Goal: Transaction & Acquisition: Purchase product/service

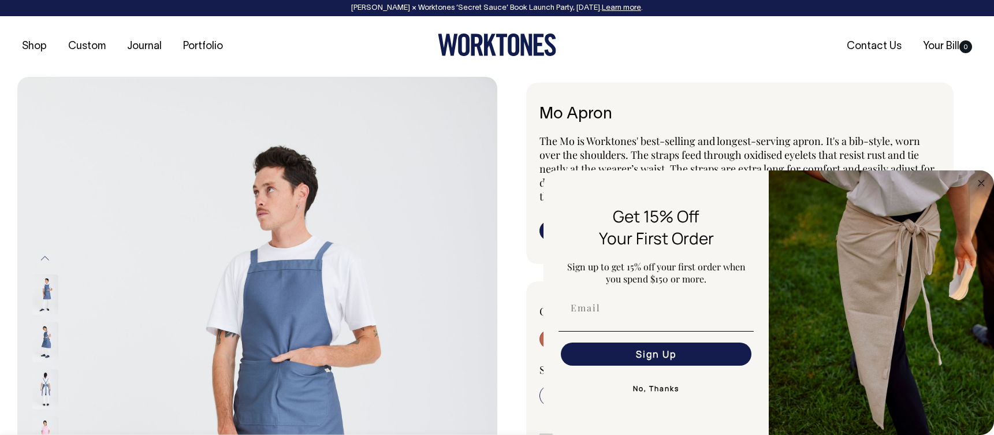
select select "Olive"
drag, startPoint x: 979, startPoint y: 184, endPoint x: 961, endPoint y: 185, distance: 17.4
click at [979, 184] on circle "Close dialog" at bounding box center [980, 182] width 13 height 13
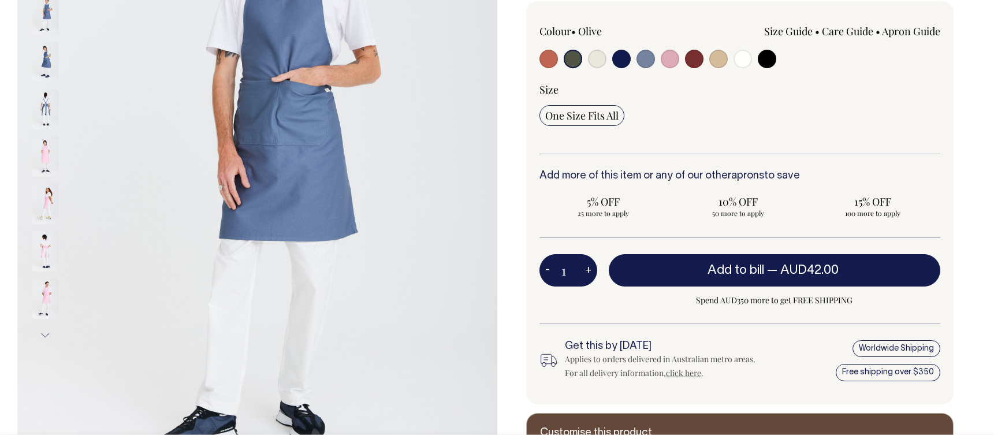
click at [569, 60] on input "radio" at bounding box center [572, 59] width 18 height 18
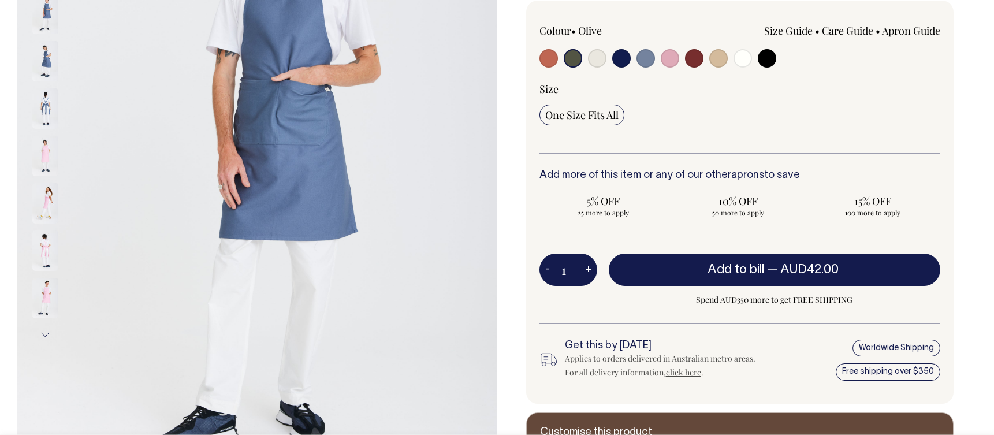
click at [572, 63] on input "radio" at bounding box center [572, 58] width 18 height 18
click at [570, 57] on input "radio" at bounding box center [572, 58] width 18 height 18
click at [573, 61] on input "radio" at bounding box center [572, 58] width 18 height 18
drag, startPoint x: 711, startPoint y: 126, endPoint x: 688, endPoint y: 103, distance: 33.1
click at [711, 126] on div "Size One Size Fits All" at bounding box center [739, 117] width 401 height 71
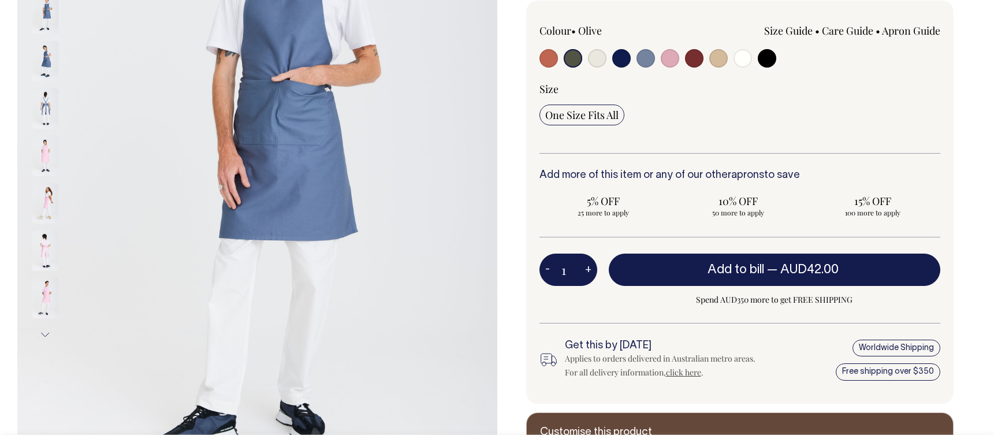
click at [567, 53] on input "radio" at bounding box center [572, 58] width 18 height 18
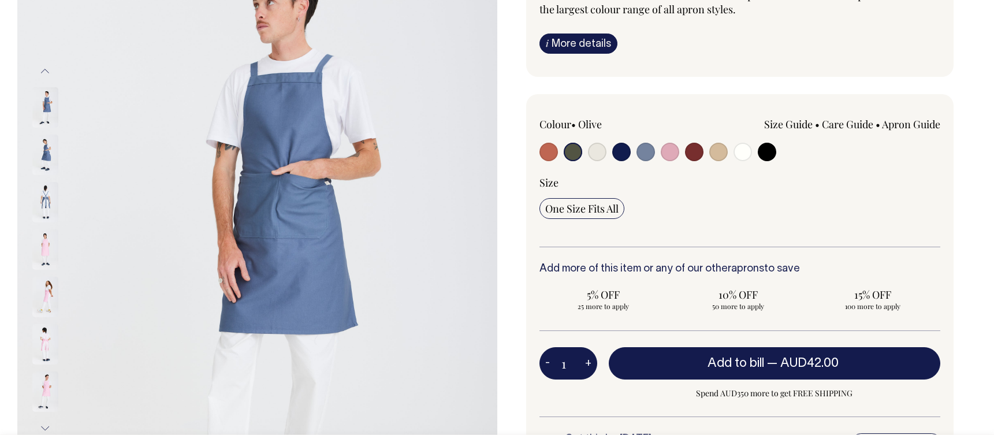
scroll to position [186, 0]
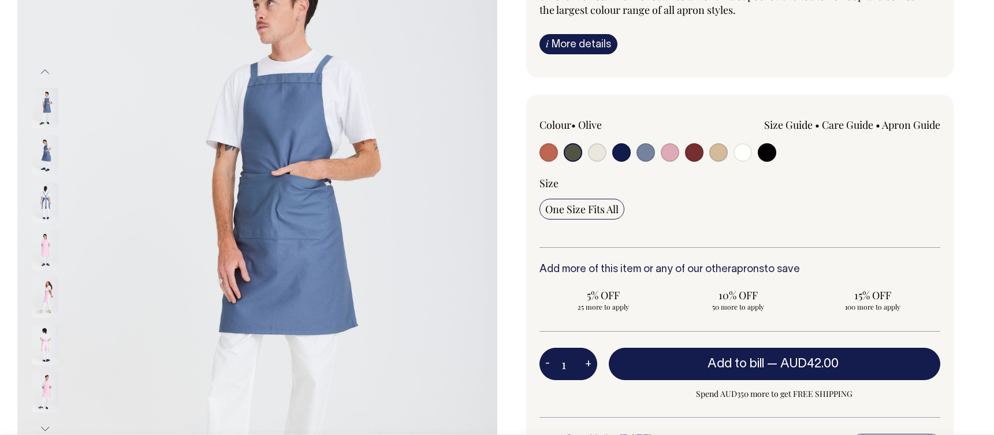
drag, startPoint x: 644, startPoint y: 138, endPoint x: 648, endPoint y: 144, distance: 7.2
click at [644, 138] on div "Colour • Olive" at bounding box center [619, 141] width 160 height 47
click at [648, 148] on input "radio" at bounding box center [645, 152] width 18 height 18
radio input "true"
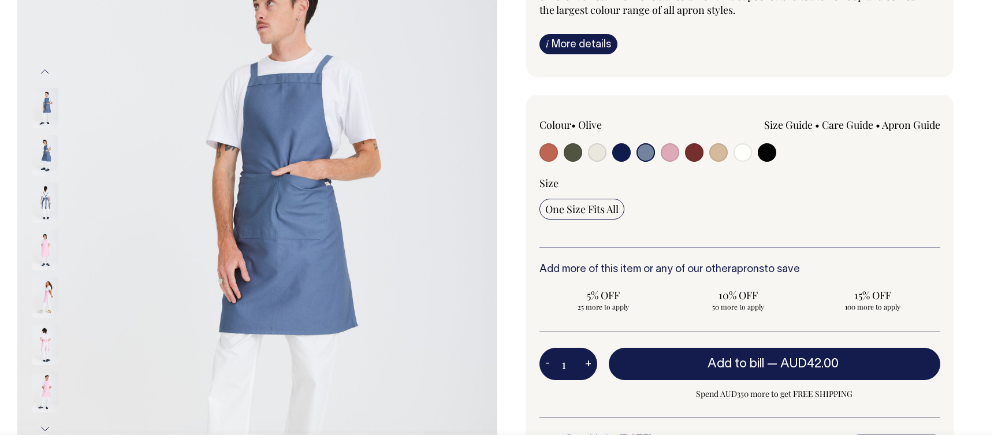
select select "Blue/Grey"
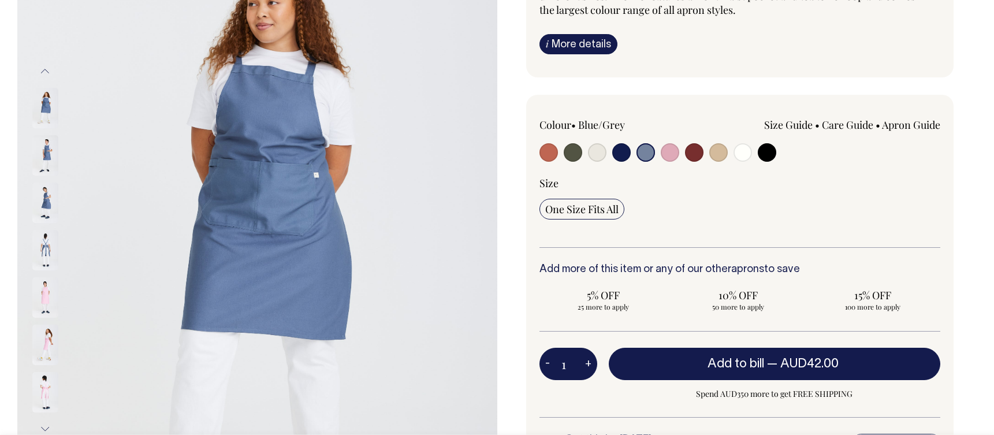
click at [628, 153] on input "radio" at bounding box center [621, 152] width 18 height 18
radio input "true"
select select "Dark Navy"
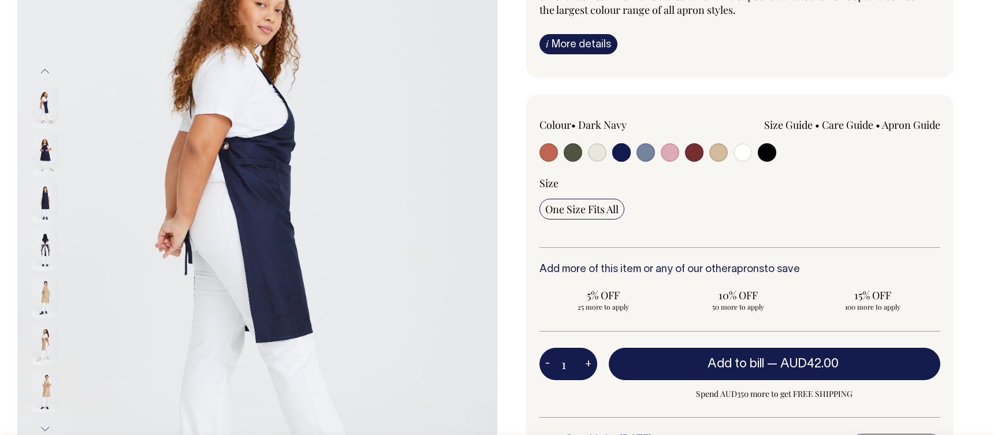
click at [768, 151] on input "radio" at bounding box center [766, 152] width 18 height 18
radio input "true"
select select "Black"
